Goal: Information Seeking & Learning: Learn about a topic

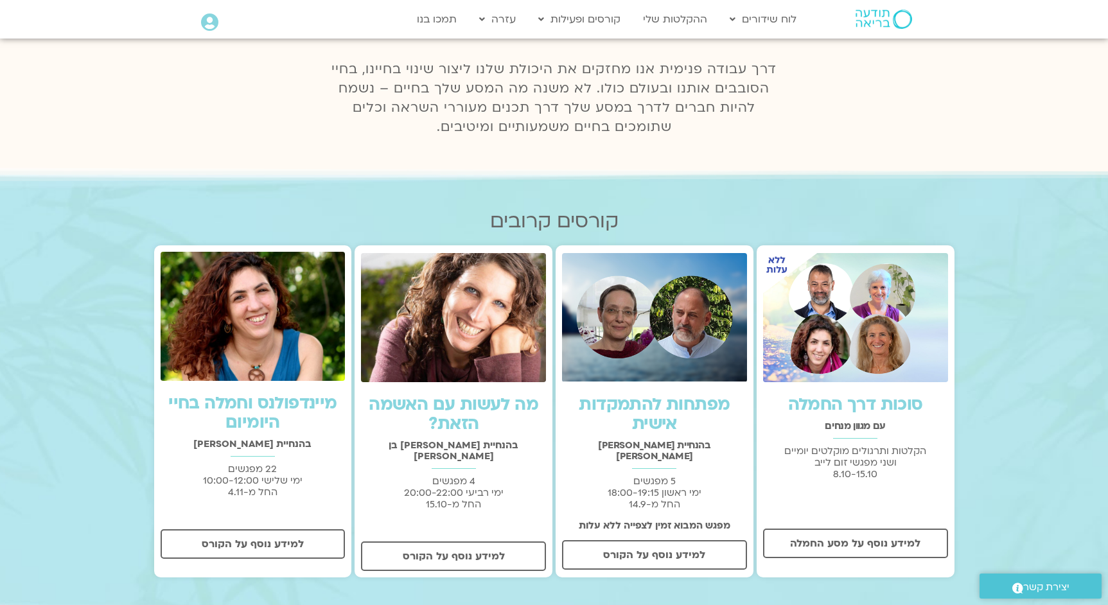
scroll to position [225, 0]
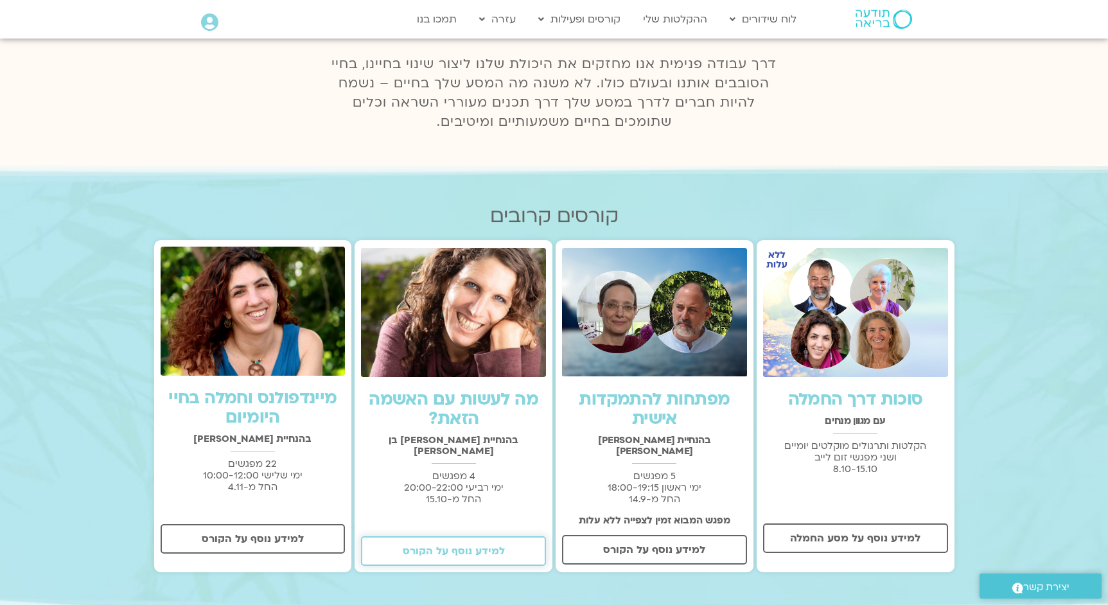
click at [508, 545] on span "למידע נוסף על הקורס" at bounding box center [454, 551] width 152 height 12
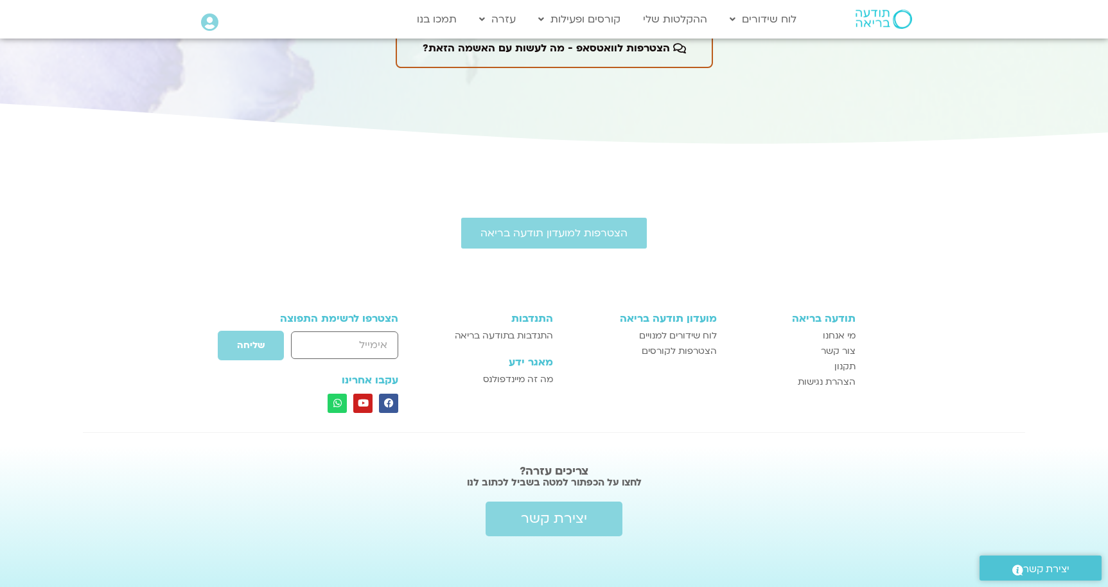
scroll to position [2780, 0]
click at [590, 21] on link "קורסים ופעילות" at bounding box center [579, 19] width 95 height 24
click at [624, 78] on link "הרשמה לקורסים" at bounding box center [602, 77] width 141 height 30
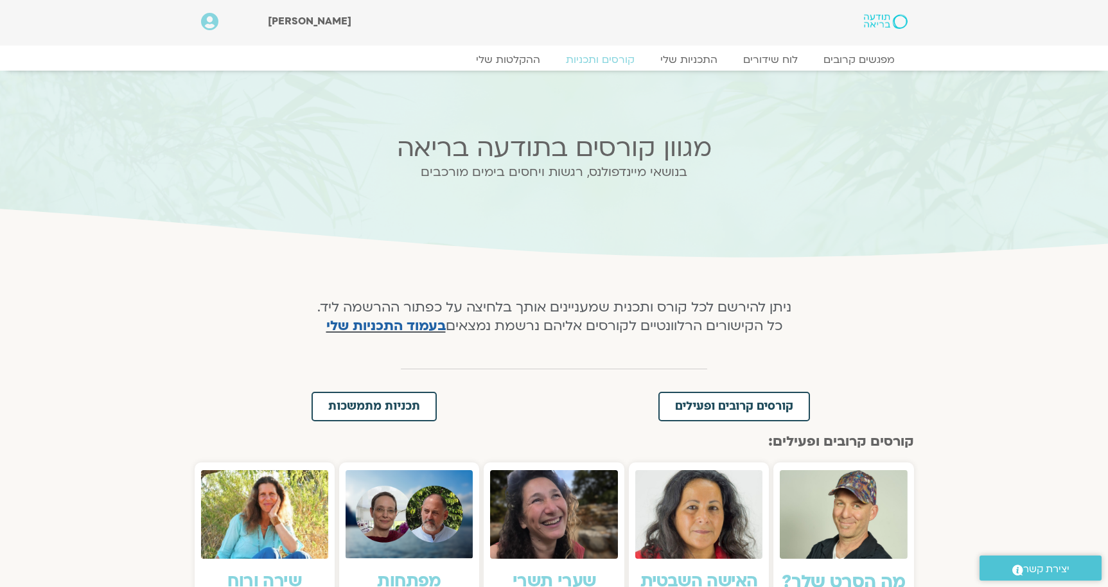
click at [879, 18] on img at bounding box center [885, 21] width 43 height 15
click at [211, 21] on icon at bounding box center [209, 22] width 17 height 18
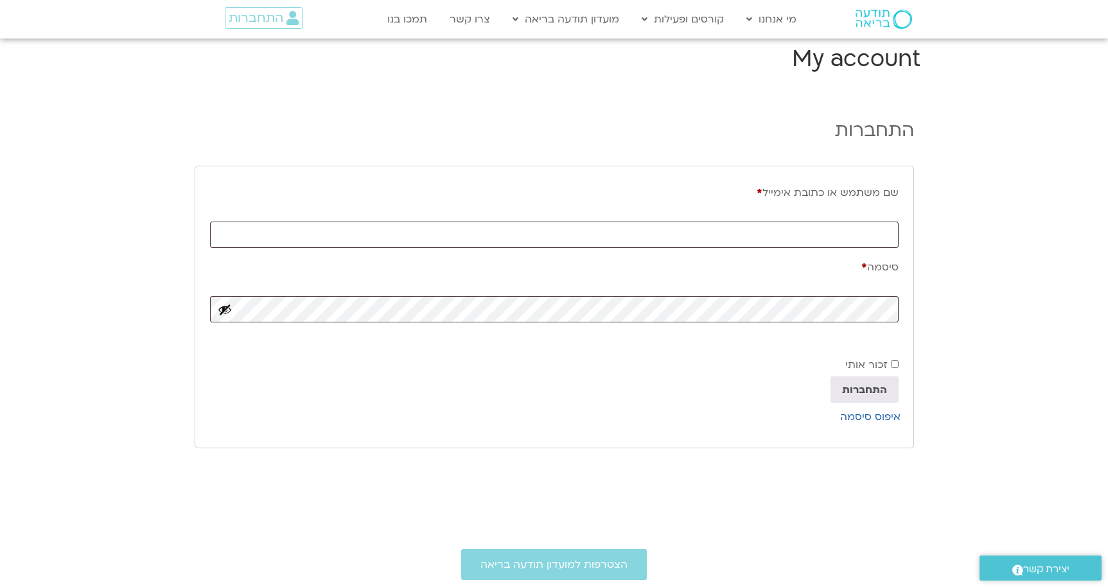
click at [871, 10] on img at bounding box center [884, 19] width 57 height 19
click at [875, 19] on img at bounding box center [884, 19] width 57 height 19
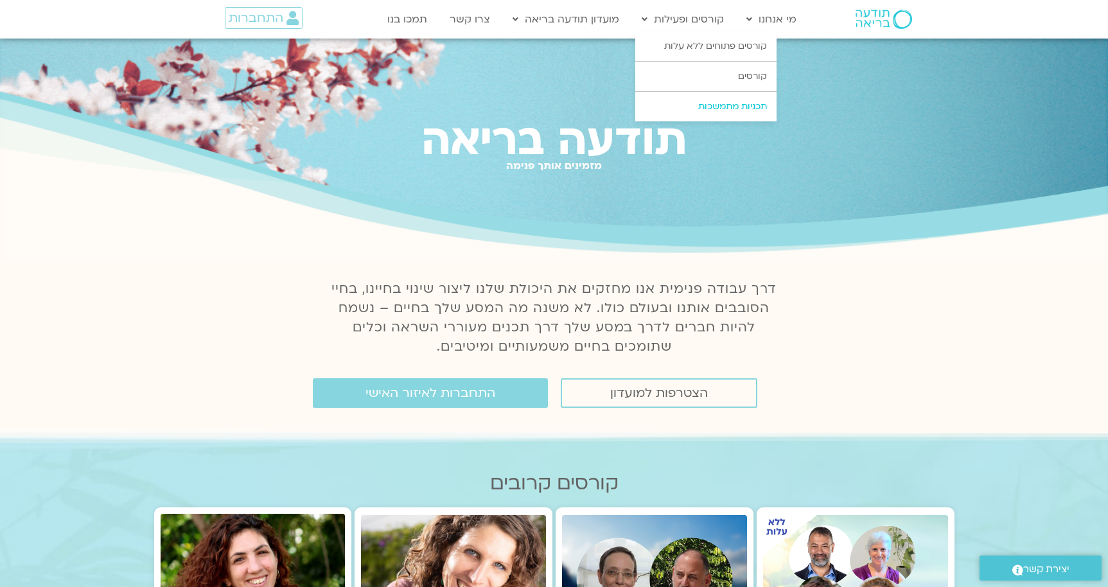
click at [733, 102] on link "תכניות מתמשכות" at bounding box center [705, 107] width 141 height 30
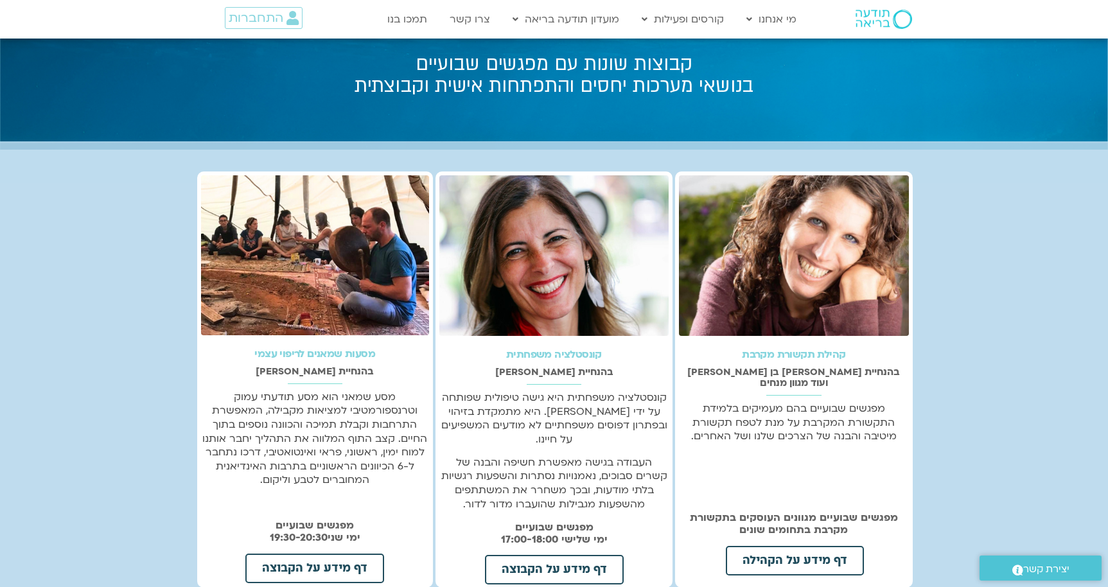
scroll to position [176, 0]
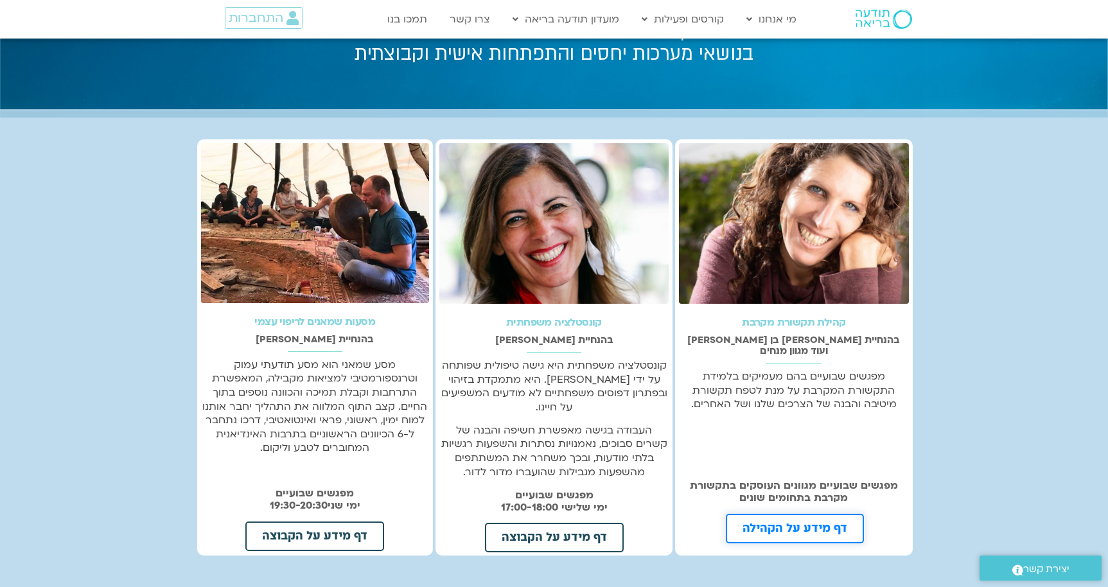
click at [802, 523] on span "דף מידע על הקהילה" at bounding box center [795, 529] width 105 height 12
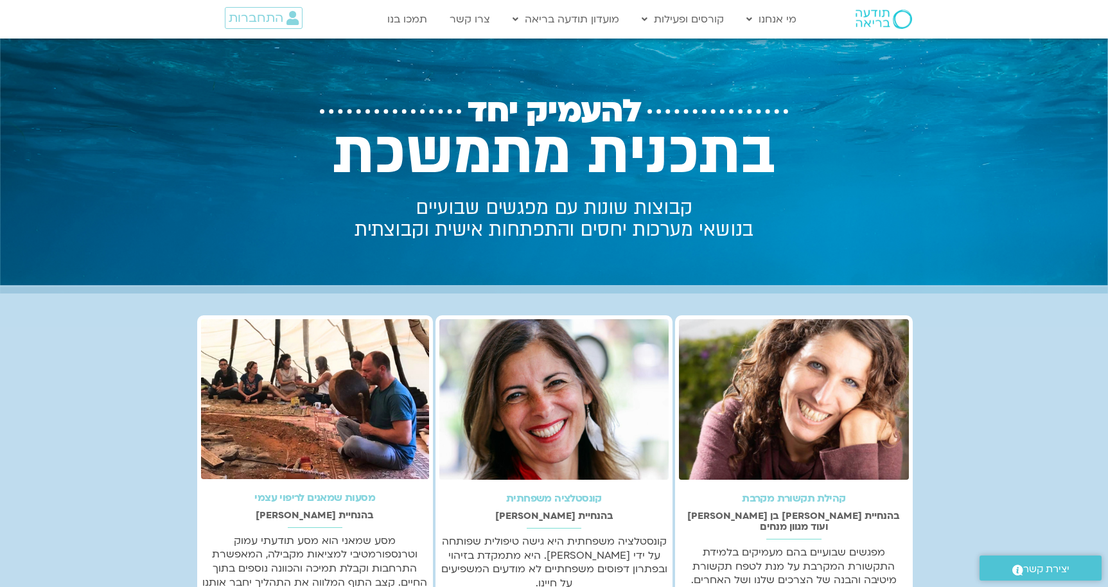
scroll to position [0, 0]
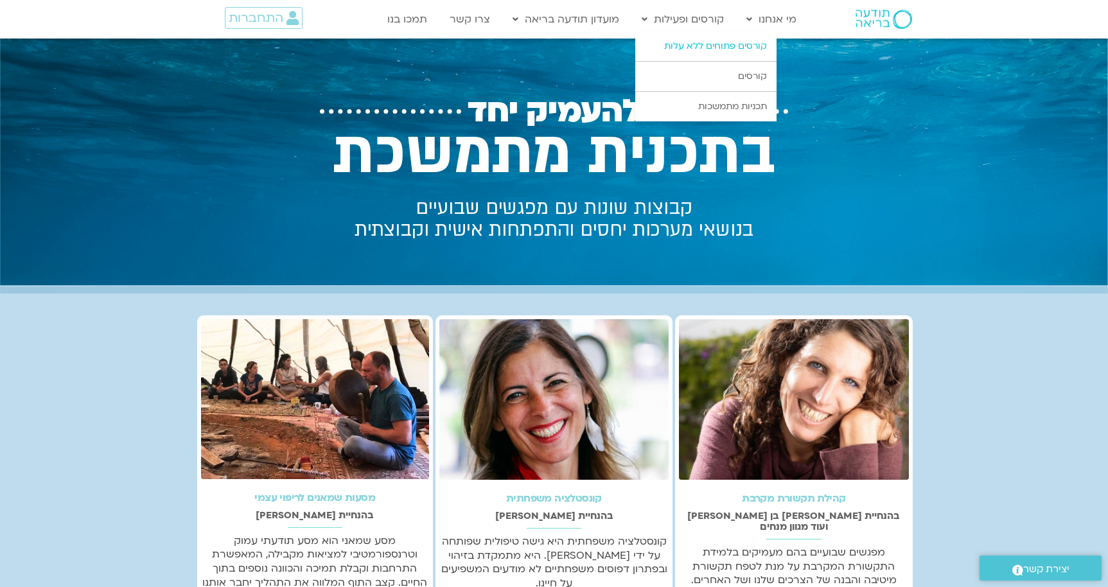
click at [727, 48] on link "קורסים פתוחים ללא עלות" at bounding box center [705, 46] width 141 height 30
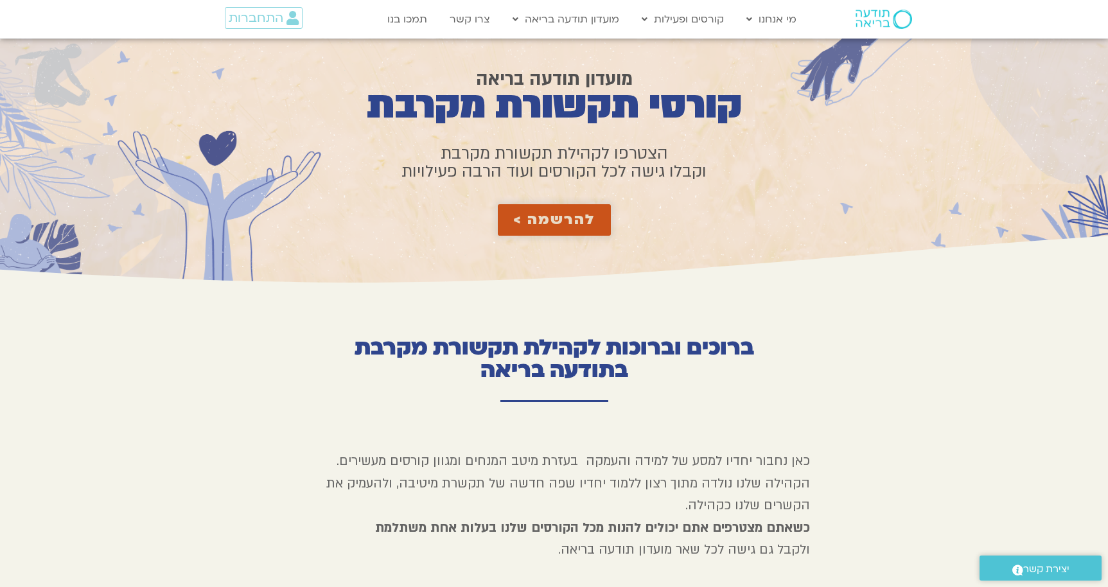
click at [573, 224] on span "להרשמה >" at bounding box center [554, 220] width 82 height 16
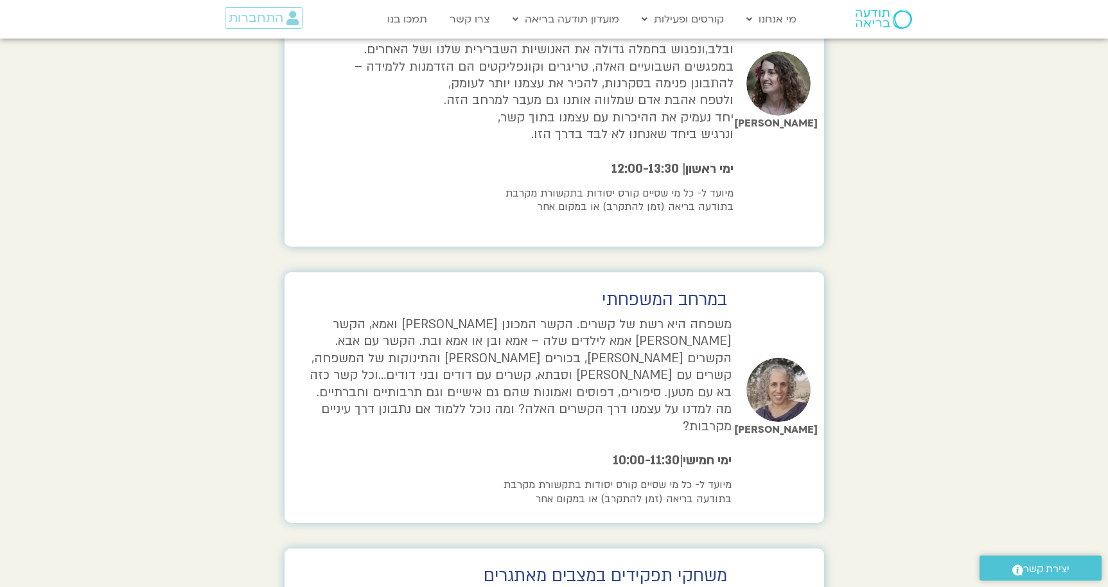
scroll to position [3270, 0]
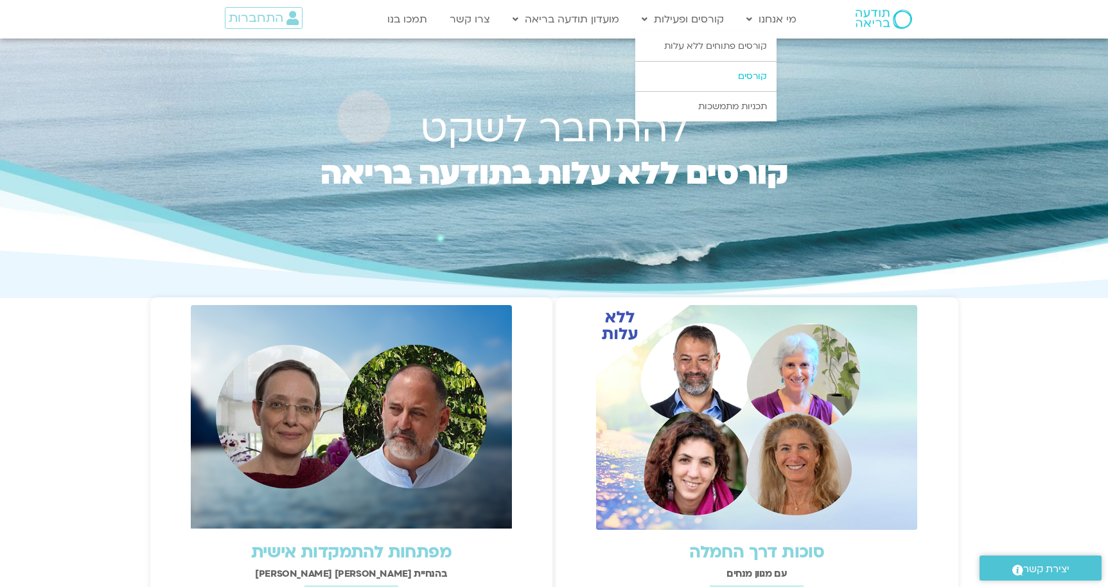
click at [727, 80] on link "קורסים" at bounding box center [705, 77] width 141 height 30
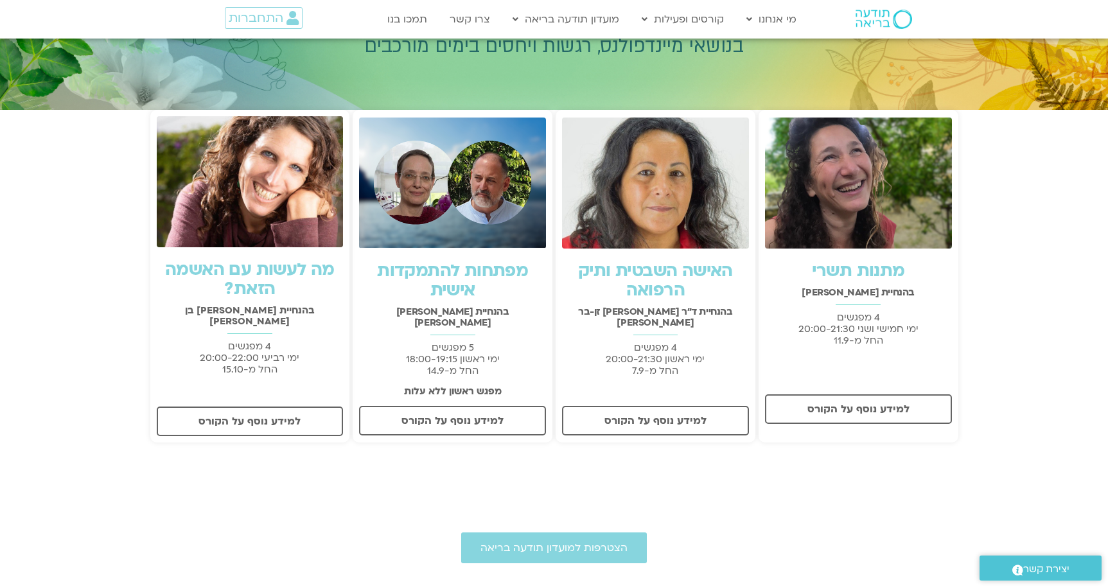
scroll to position [188, 0]
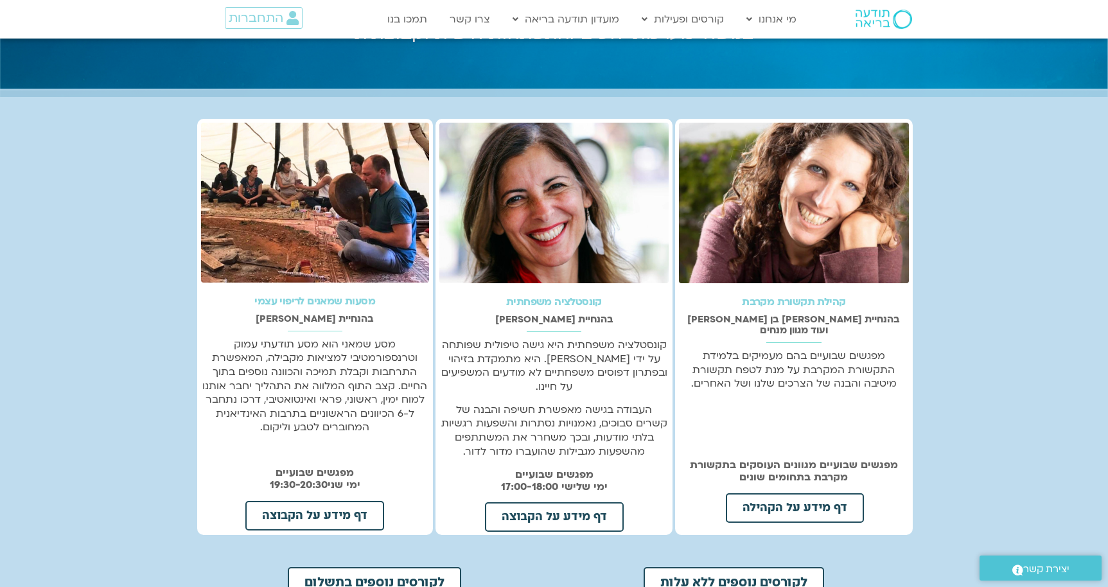
scroll to position [263, 0]
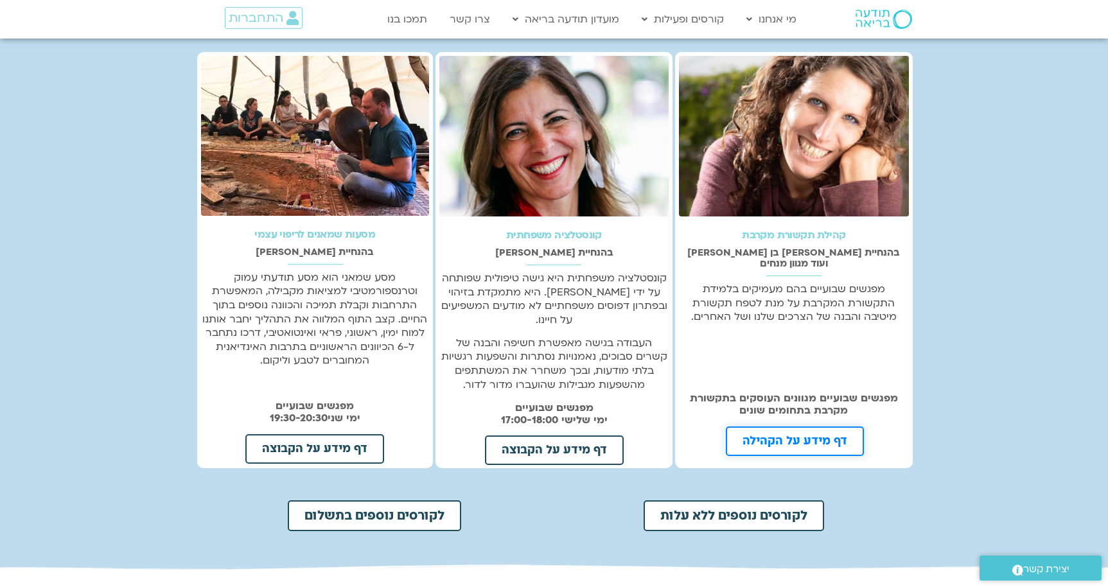
click at [805, 441] on link "דף מידע על הקהילה" at bounding box center [795, 442] width 138 height 30
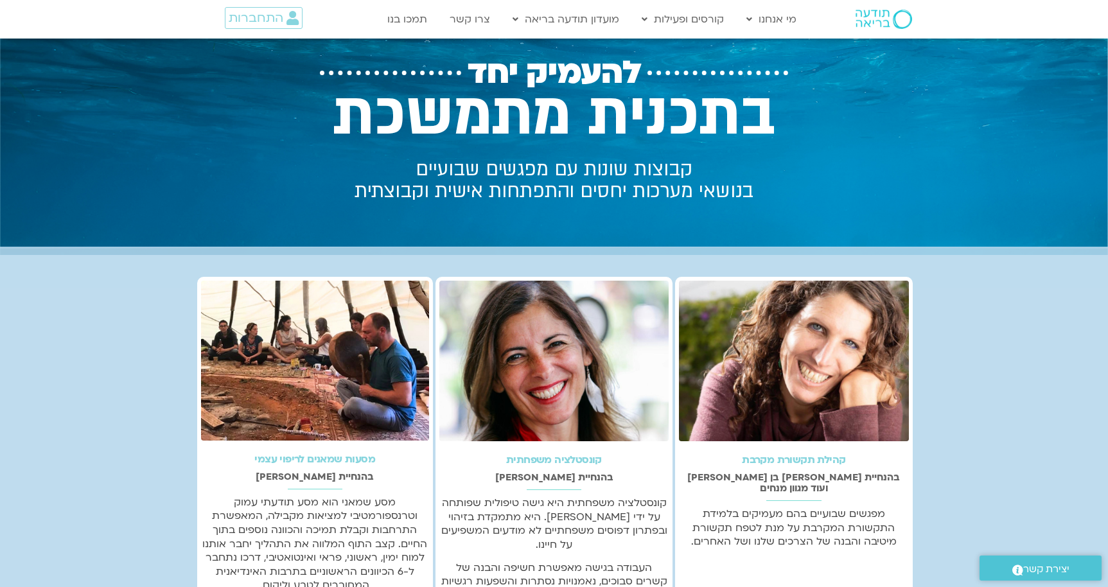
scroll to position [35, 0]
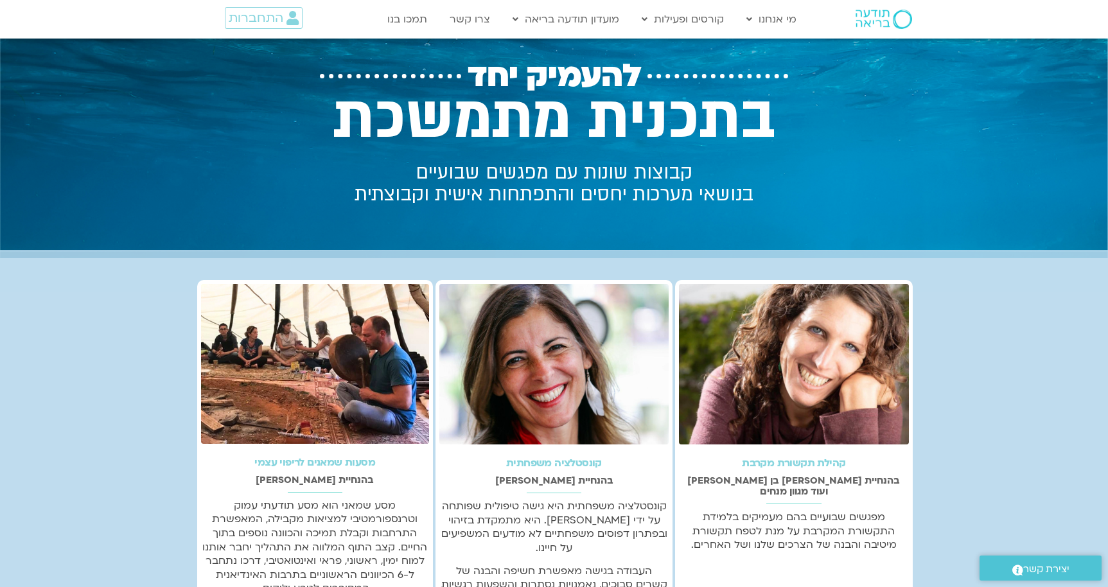
click at [883, 21] on img at bounding box center [884, 19] width 57 height 19
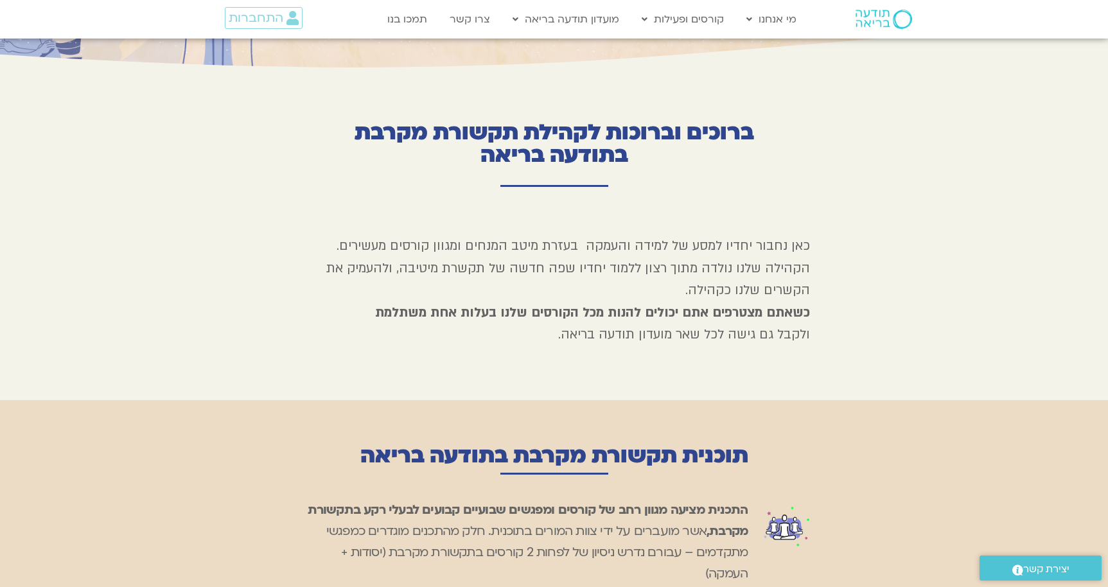
scroll to position [210, 0]
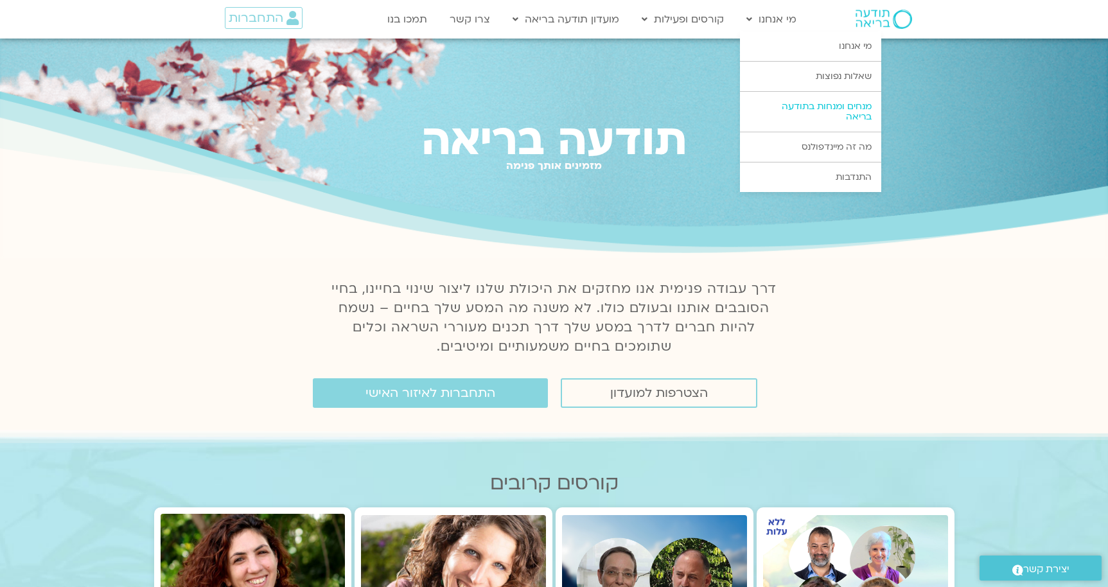
click at [798, 104] on link "מנחים ומנחות בתודעה בריאה" at bounding box center [810, 112] width 141 height 40
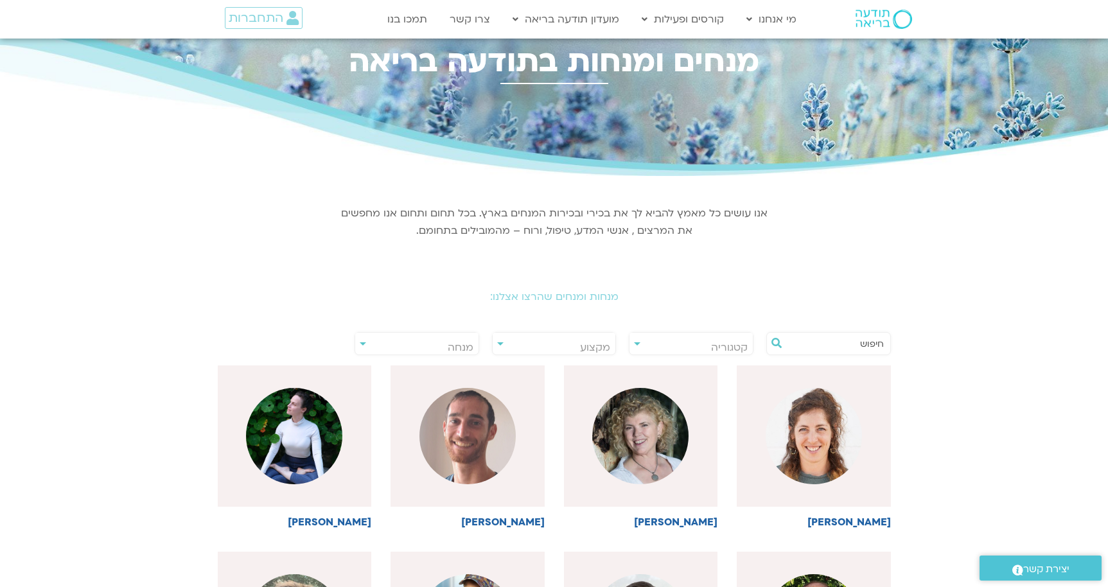
scroll to position [26, 0]
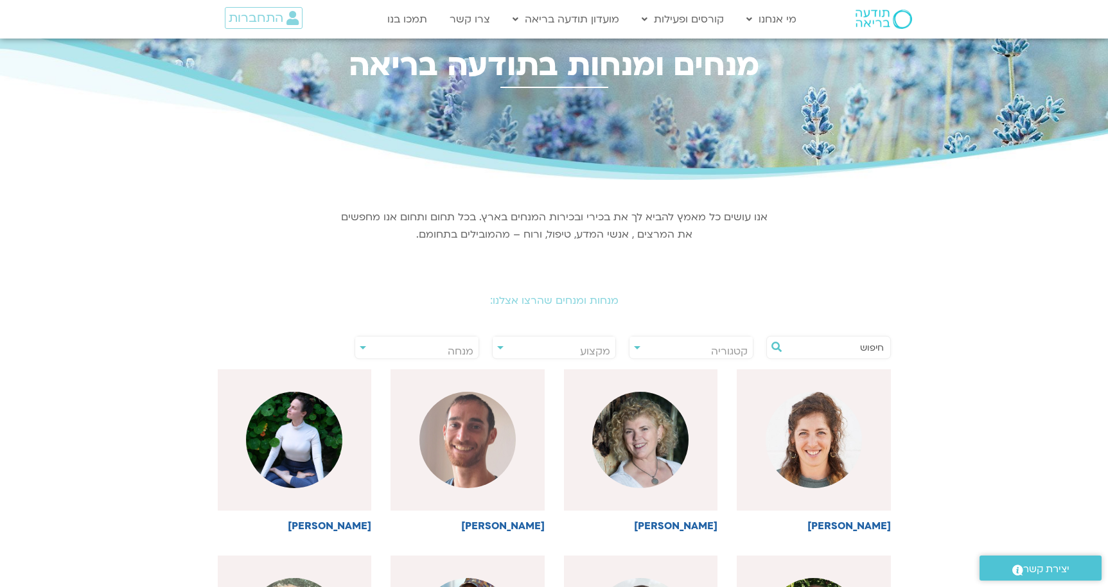
click at [805, 348] on input "text" at bounding box center [835, 348] width 98 height 22
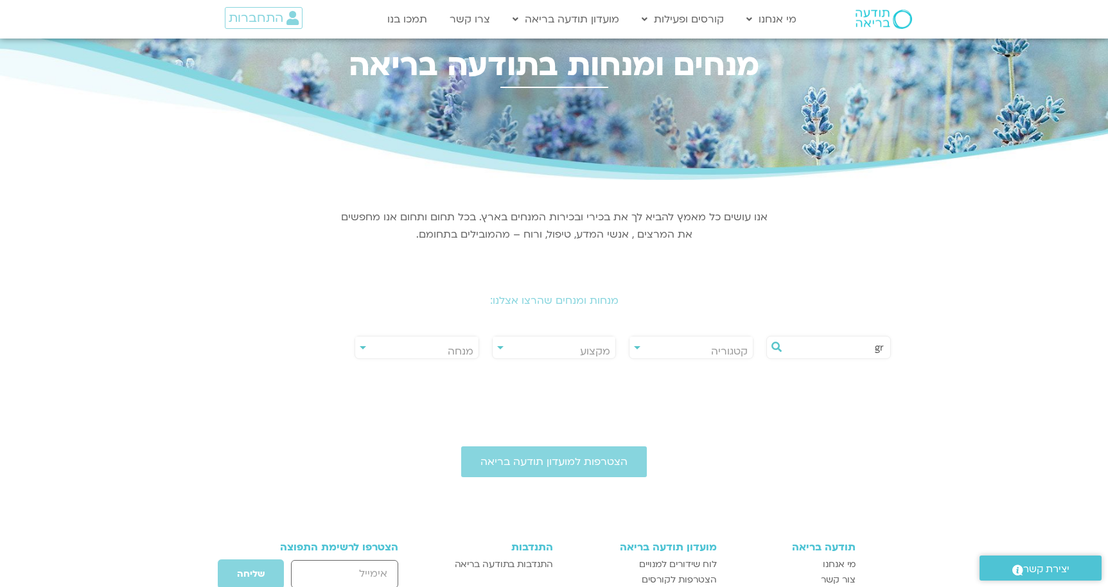
type input "g"
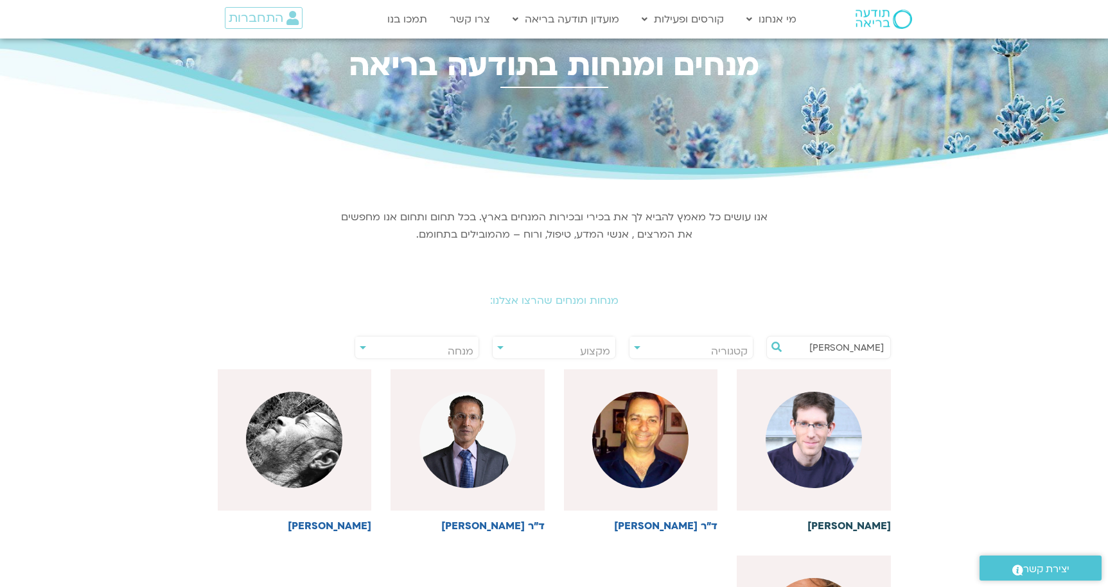
click at [788, 441] on img at bounding box center [814, 440] width 96 height 96
drag, startPoint x: 856, startPoint y: 346, endPoint x: 897, endPoint y: 348, distance: 41.1
click at [897, 348] on div "ערן" at bounding box center [828, 348] width 137 height 30
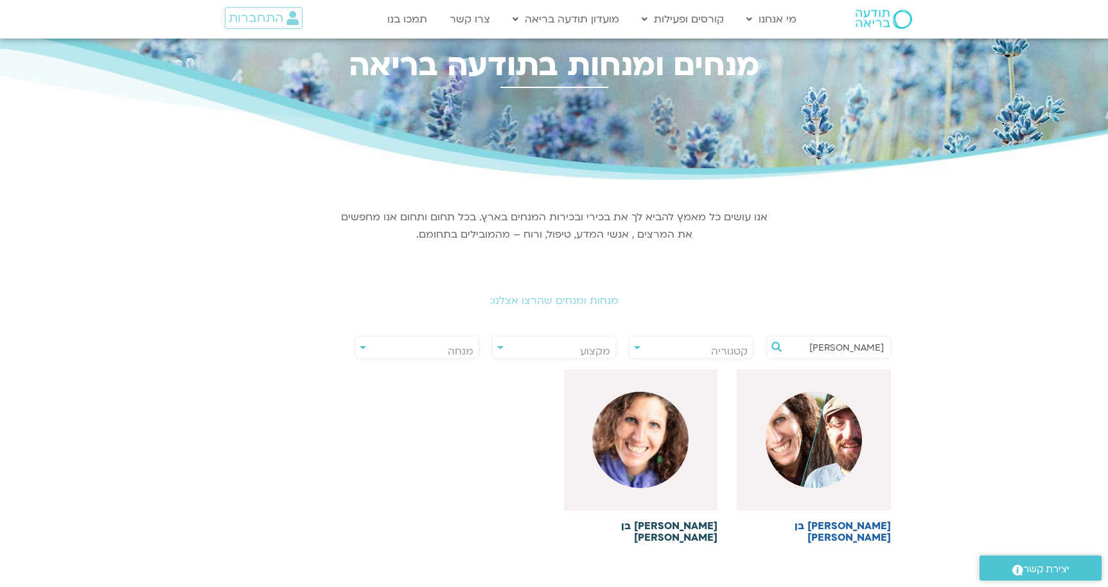
type input "שאנייה"
click at [666, 435] on img at bounding box center [640, 440] width 96 height 96
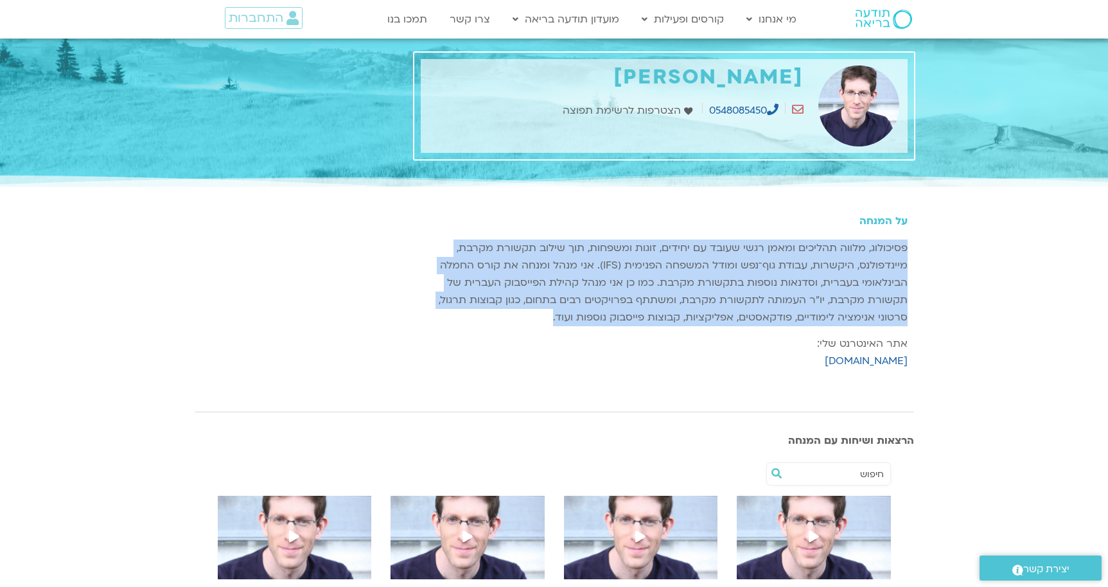
drag, startPoint x: 907, startPoint y: 244, endPoint x: 536, endPoint y: 319, distance: 378.1
click at [535, 319] on p "פסיכולוג, מלווה תהליכים ומאמן רגשי שעובד עם יחידים, זוגות ומשפחות, תוך שילוב תק…" at bounding box center [664, 283] width 487 height 87
copy p "פסיכולוג, מלווה תהליכים ומאמן רגשי שעובד עם יחידים, זוגות ומשפחות, תוך שילוב תק…"
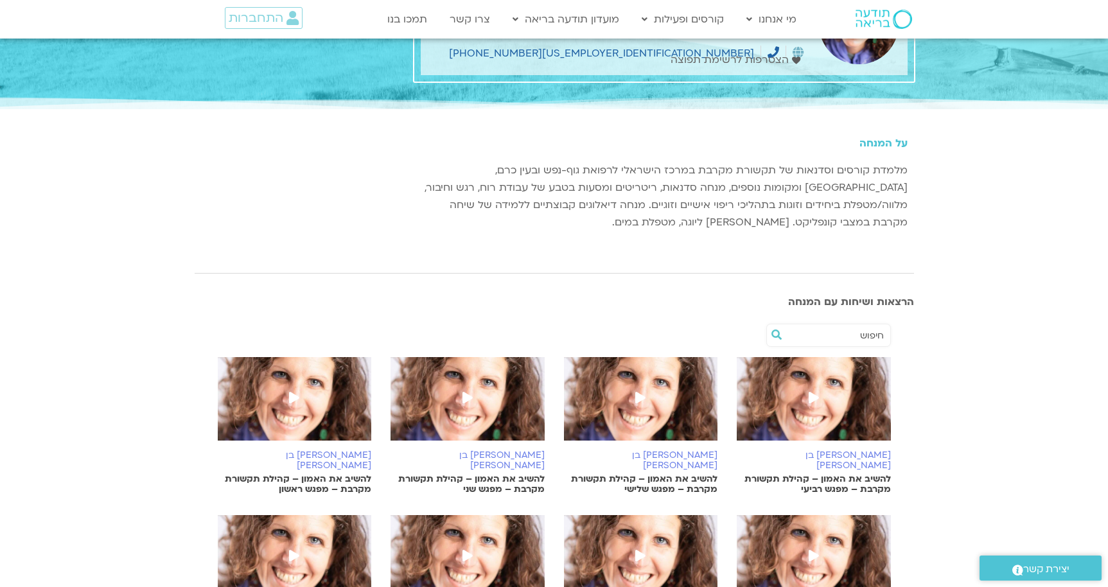
scroll to position [84, 0]
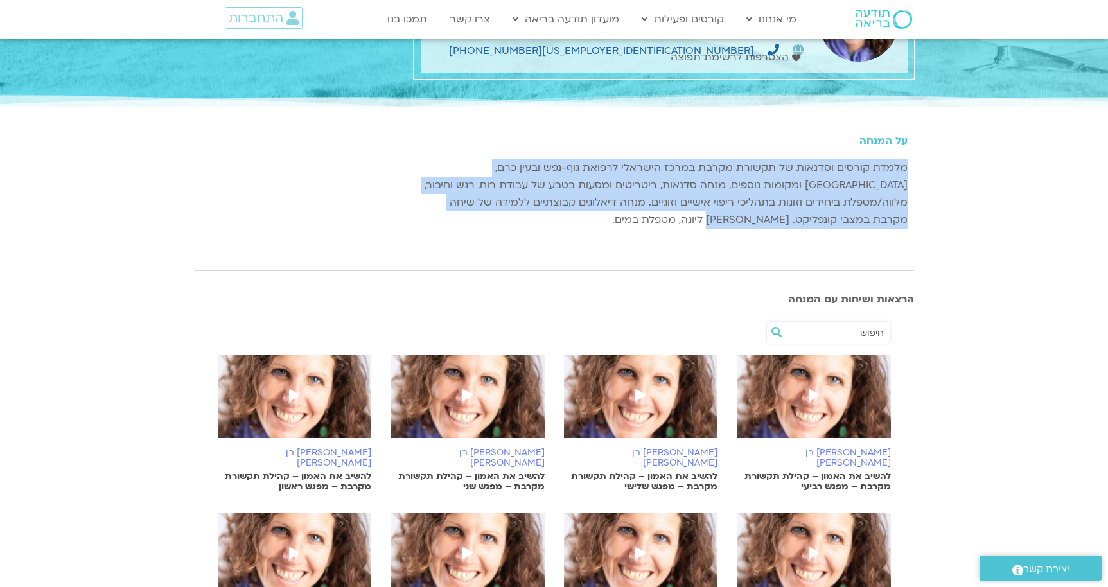
drag, startPoint x: 908, startPoint y: 160, endPoint x: 804, endPoint y: 220, distance: 120.0
click at [804, 220] on div "על המנחה מלמדת קורסים וסדנאות של תקשורת מקרבת במרכז הישראלי לרפואת גוף-נפש ובעי…" at bounding box center [664, 182] width 500 height 132
copy p "מלמדת קורסים וסדנאות של תקשורת מקרבת במרכז הישראלי לרפואת גוף-נפש ובעין כרם, [G…"
